Goal: Task Accomplishment & Management: Manage account settings

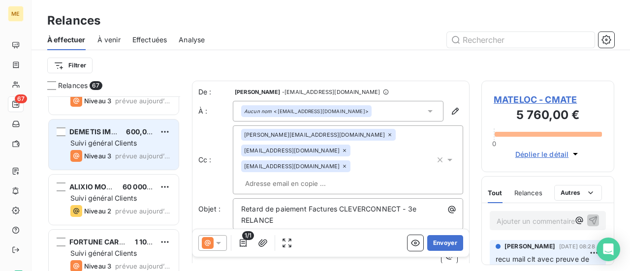
scroll to position [2288, 0]
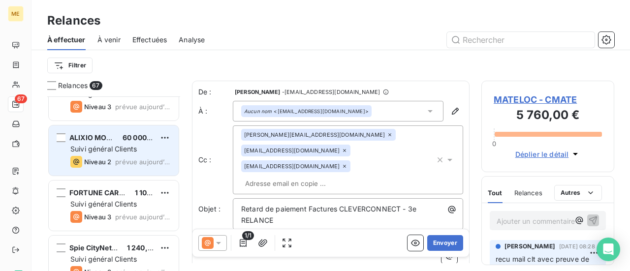
click at [123, 158] on span "prévue aujourd’hui" at bounding box center [143, 162] width 56 height 8
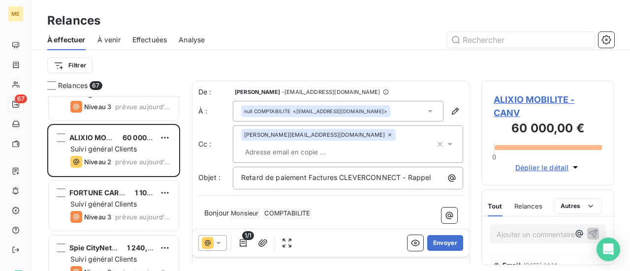
click at [513, 99] on span "ALIXIO MOBILITE - CANV" at bounding box center [548, 106] width 108 height 27
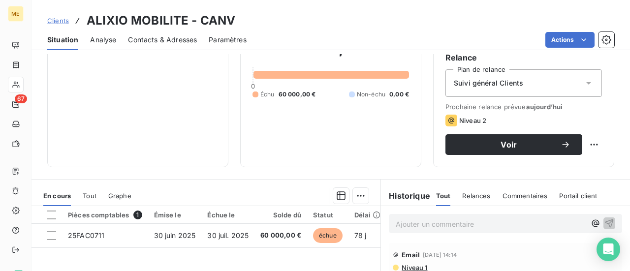
scroll to position [98, 0]
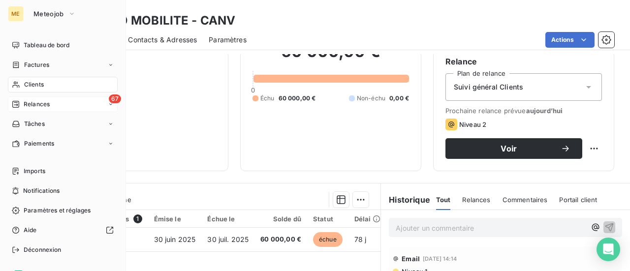
click at [44, 107] on span "Relances" at bounding box center [37, 104] width 26 height 9
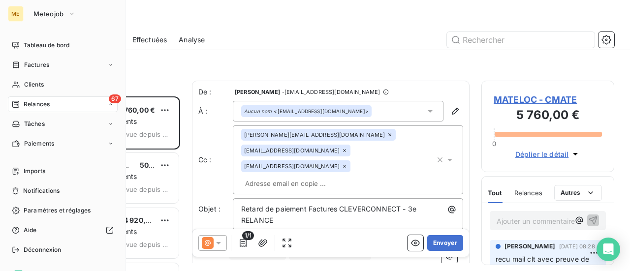
scroll to position [167, 125]
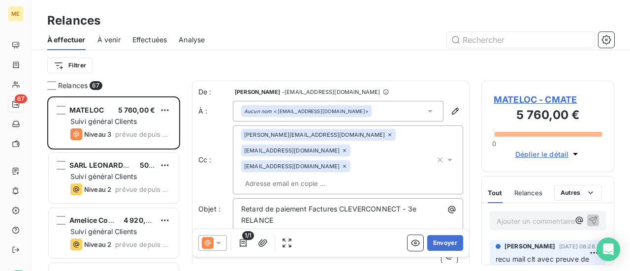
click at [524, 103] on span "MATELOC - CMATE" at bounding box center [548, 99] width 108 height 13
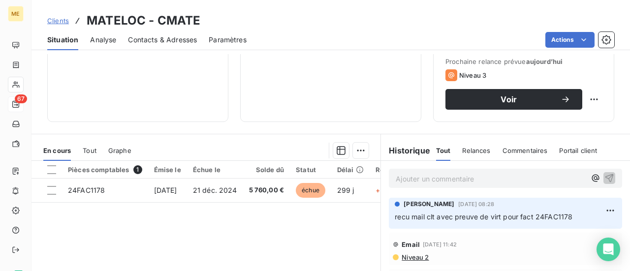
click at [166, 40] on span "Contacts & Adresses" at bounding box center [162, 40] width 69 height 10
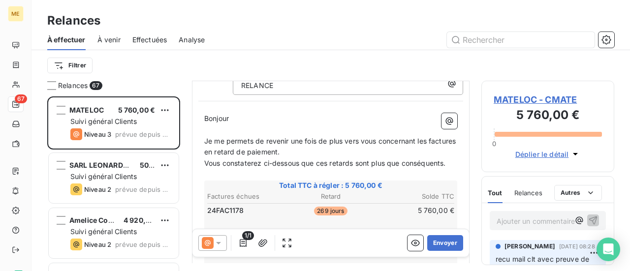
scroll to position [149, 0]
